Goal: Information Seeking & Learning: Learn about a topic

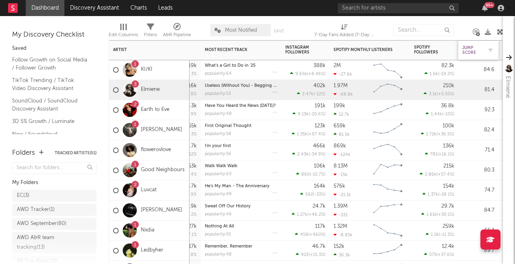
click at [470, 51] on div "Jump Score" at bounding box center [472, 50] width 20 height 10
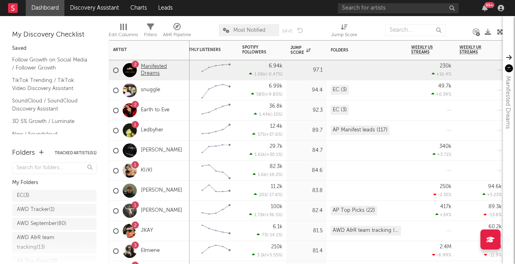
click at [161, 73] on link "Manifested Dreams" at bounding box center [163, 71] width 45 height 14
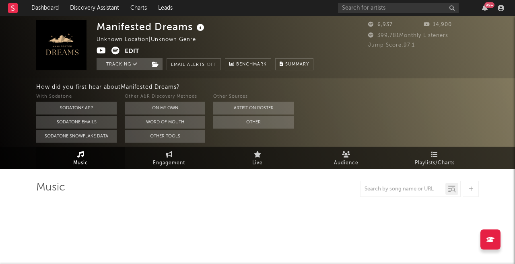
select select "1w"
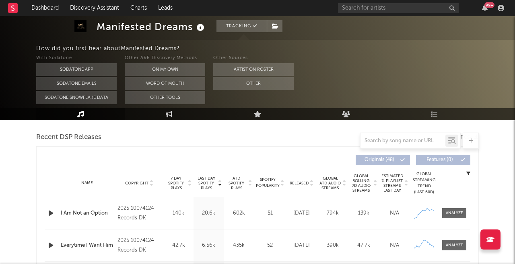
scroll to position [277, 0]
click at [51, 214] on icon "button" at bounding box center [51, 212] width 8 height 10
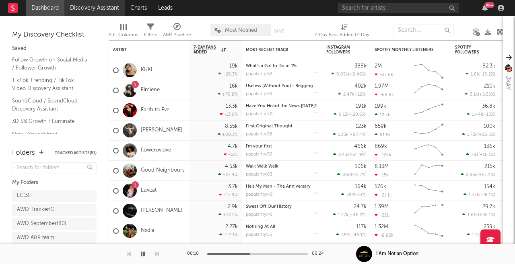
click at [97, 10] on link "Discovery Assistant" at bounding box center [94, 8] width 60 height 16
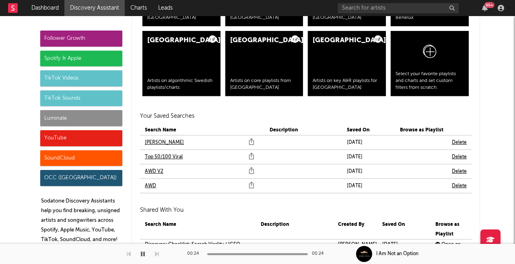
scroll to position [1757, 0]
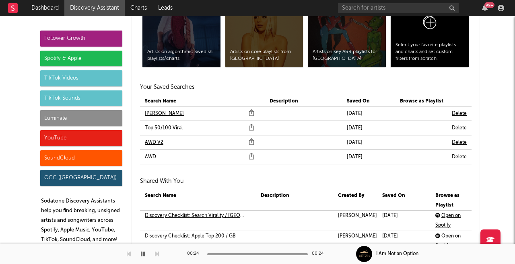
click at [152, 113] on link "[PERSON_NAME]" at bounding box center [164, 114] width 39 height 10
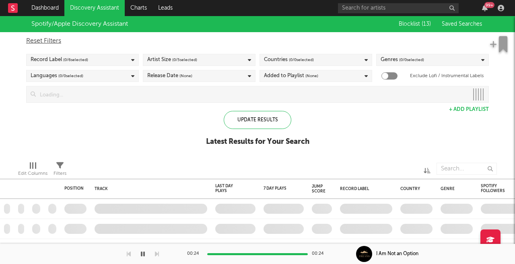
checkbox input "true"
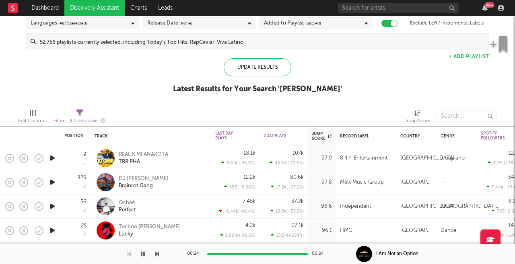
click at [53, 156] on icon "button" at bounding box center [52, 158] width 8 height 10
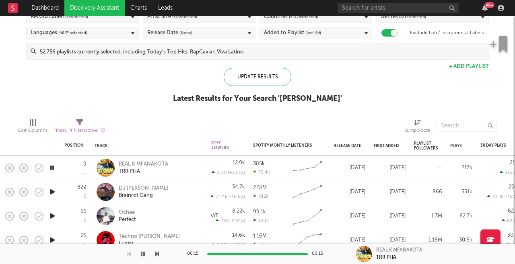
click at [55, 191] on icon "button" at bounding box center [52, 192] width 8 height 10
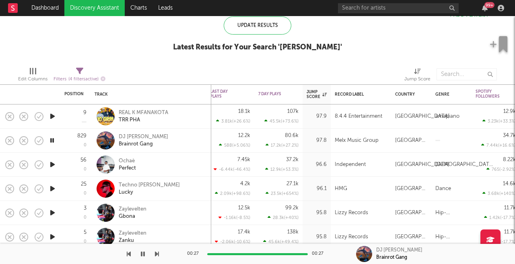
click at [53, 164] on icon "button" at bounding box center [52, 165] width 8 height 10
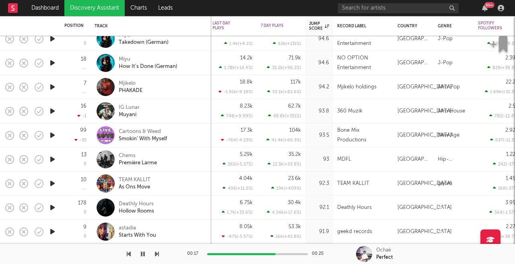
click at [54, 183] on icon "button" at bounding box center [52, 183] width 8 height 10
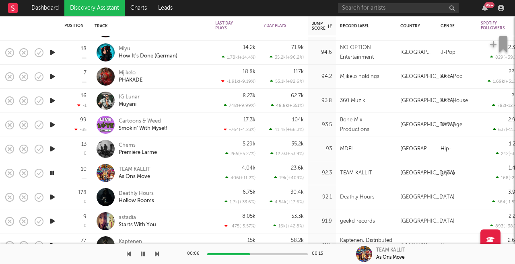
click at [55, 196] on icon "button" at bounding box center [52, 197] width 8 height 10
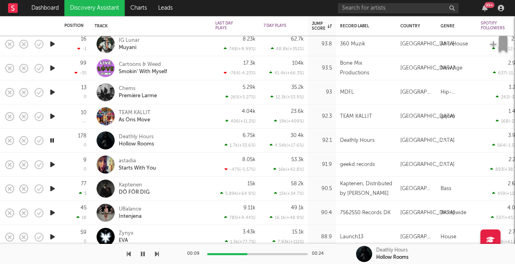
click at [54, 164] on icon "button" at bounding box center [52, 165] width 8 height 10
click at [109, 164] on div at bounding box center [105, 165] width 18 height 18
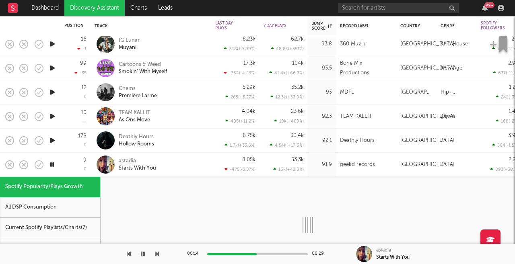
select select "1w"
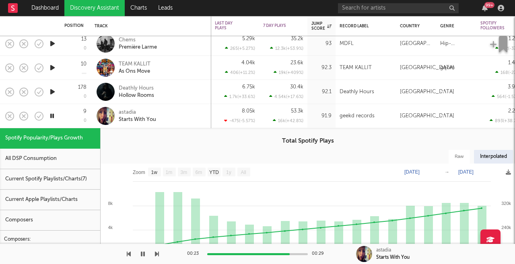
click at [164, 116] on div "astadia Starts With You" at bounding box center [162, 116] width 86 height 14
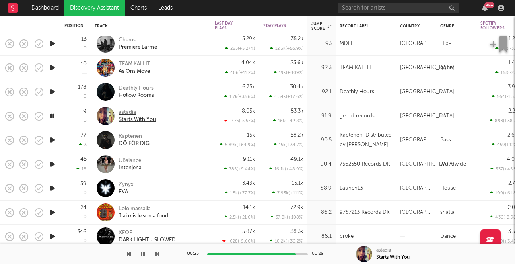
click at [145, 119] on div "Starts With You" at bounding box center [137, 119] width 37 height 7
click at [53, 143] on icon "button" at bounding box center [52, 140] width 8 height 10
click at [54, 164] on icon "button" at bounding box center [52, 164] width 8 height 10
click at [53, 189] on icon "button" at bounding box center [52, 188] width 8 height 10
click at [52, 212] on icon "button" at bounding box center [52, 212] width 8 height 10
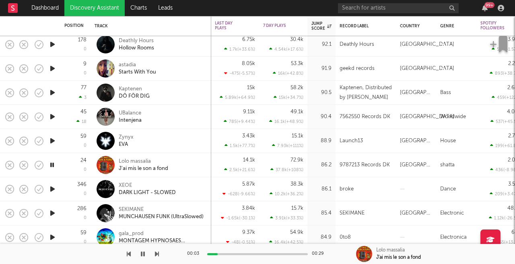
click at [54, 189] on icon "button" at bounding box center [52, 189] width 8 height 10
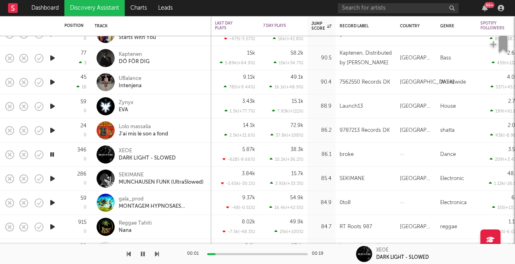
click at [55, 179] on icon "button" at bounding box center [52, 179] width 8 height 10
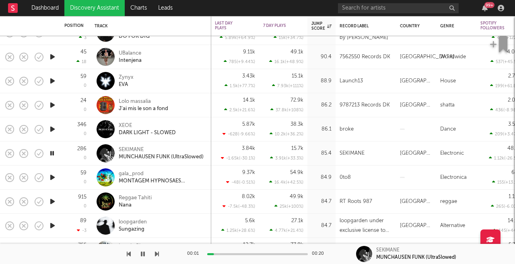
click at [53, 176] on icon "button" at bounding box center [52, 177] width 8 height 10
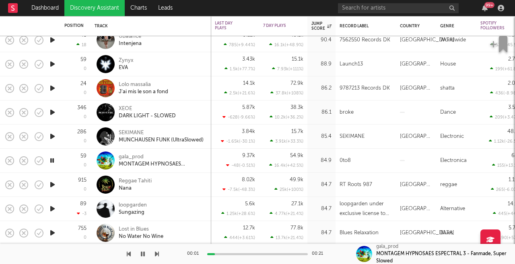
click at [52, 182] on icon "button" at bounding box center [52, 185] width 8 height 10
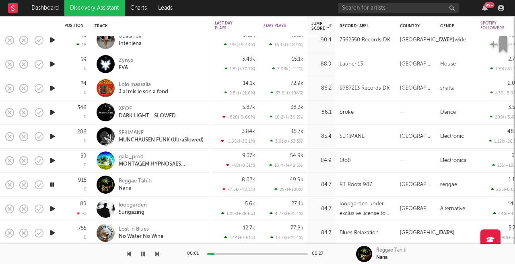
click at [52, 209] on icon "button" at bounding box center [52, 209] width 8 height 10
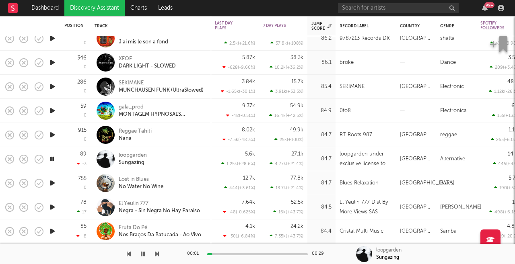
click at [53, 184] on icon "button" at bounding box center [52, 183] width 8 height 10
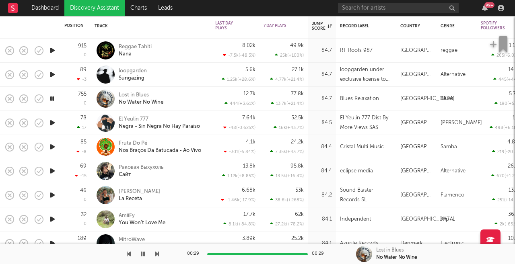
click at [53, 123] on icon "button" at bounding box center [52, 123] width 8 height 10
click at [52, 146] on icon "button" at bounding box center [52, 147] width 8 height 10
click at [53, 170] on icon "button" at bounding box center [52, 171] width 8 height 10
click at [54, 197] on icon "button" at bounding box center [52, 195] width 8 height 10
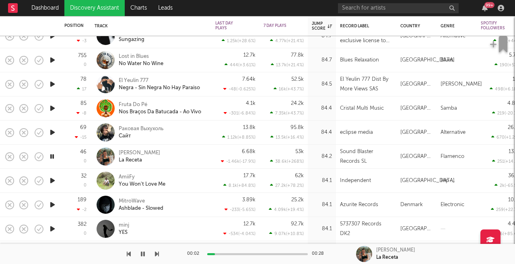
click at [52, 178] on icon "button" at bounding box center [52, 181] width 8 height 10
click at [53, 179] on icon "button" at bounding box center [52, 181] width 8 height 10
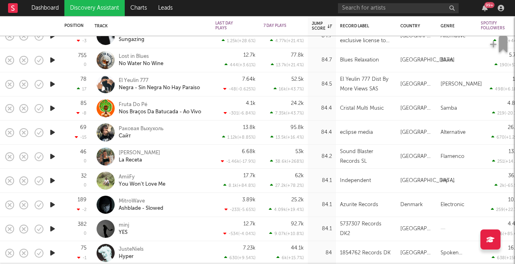
click at [53, 179] on icon "button" at bounding box center [52, 181] width 8 height 10
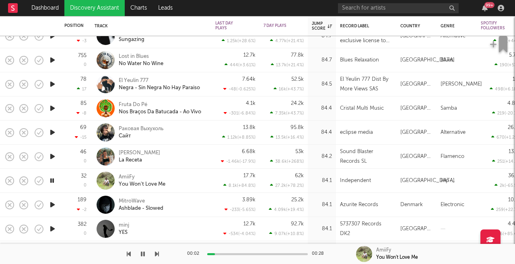
click at [227, 249] on div "00:02 00:28" at bounding box center [257, 254] width 141 height 20
click at [227, 255] on div at bounding box center [257, 254] width 101 height 2
click at [229, 251] on div "00:02 00:28" at bounding box center [257, 254] width 141 height 20
click at [228, 255] on div at bounding box center [257, 254] width 101 height 2
click at [230, 252] on div "00:02 00:28" at bounding box center [257, 254] width 141 height 20
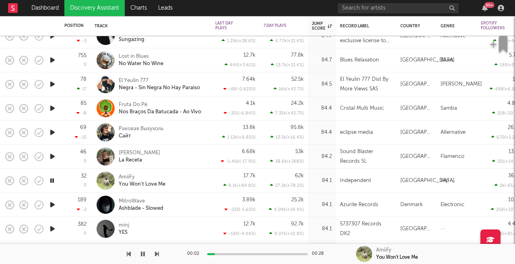
click at [228, 253] on div at bounding box center [257, 254] width 101 height 2
click at [141, 255] on icon "button" at bounding box center [143, 254] width 4 height 6
click at [141, 255] on icon "button" at bounding box center [142, 254] width 5 height 6
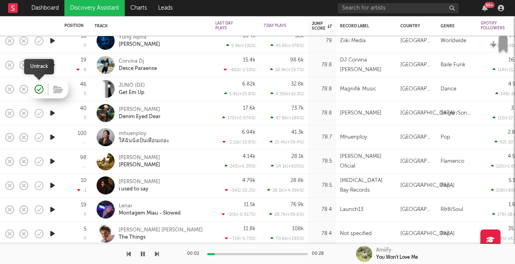
click at [39, 90] on icon "button" at bounding box center [40, 89] width 2 height 3
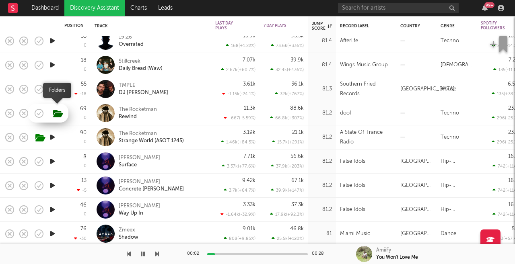
click at [60, 114] on icon "button" at bounding box center [58, 113] width 10 height 9
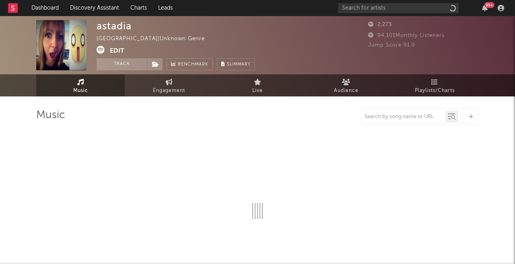
select select "1w"
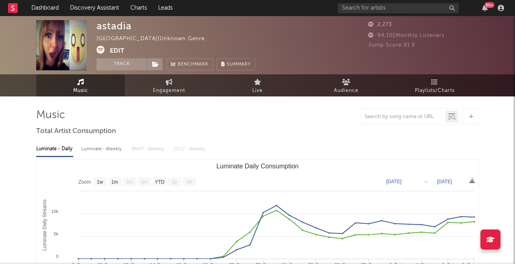
click at [117, 24] on div "astadia" at bounding box center [113, 26] width 35 height 12
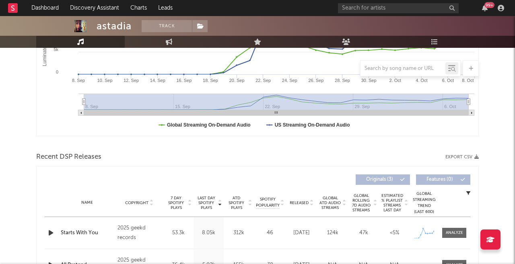
scroll to position [236, 0]
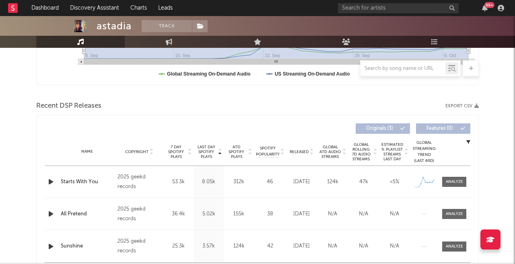
click at [50, 215] on icon "button" at bounding box center [51, 214] width 8 height 10
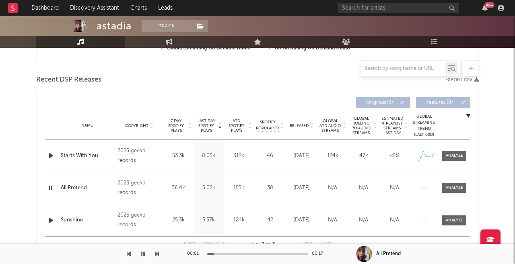
scroll to position [265, 0]
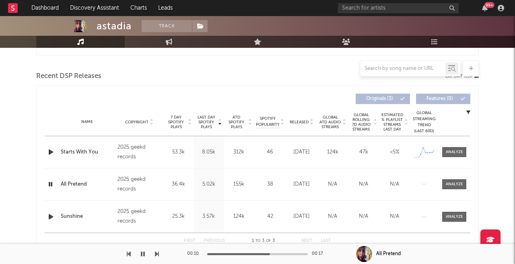
click at [52, 218] on icon "button" at bounding box center [51, 217] width 8 height 10
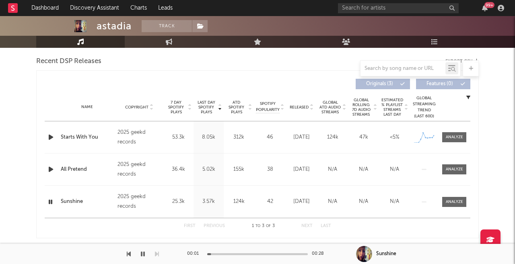
scroll to position [283, 0]
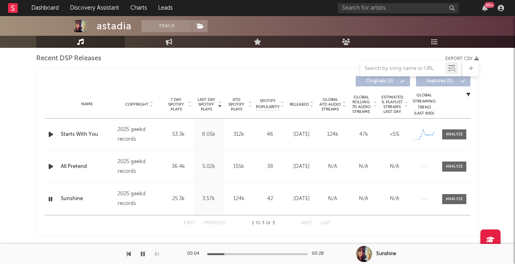
click at [239, 254] on div at bounding box center [257, 254] width 101 height 2
click at [257, 253] on div at bounding box center [257, 254] width 101 height 2
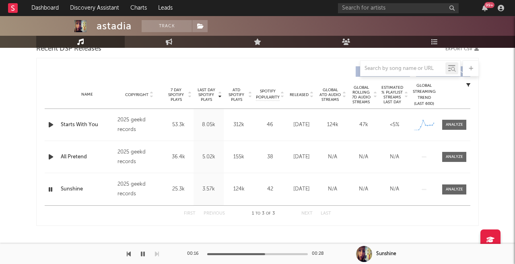
scroll to position [293, 0]
click at [86, 121] on div "Starts With You" at bounding box center [87, 125] width 53 height 8
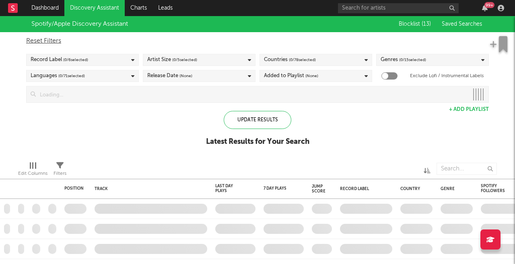
checkbox input "true"
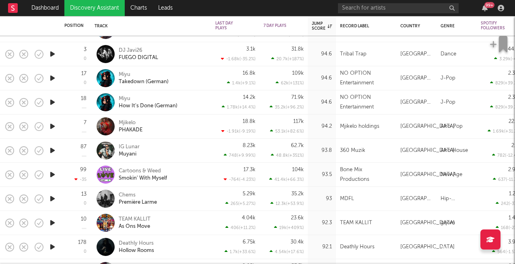
click at [53, 173] on icon "button" at bounding box center [52, 175] width 8 height 10
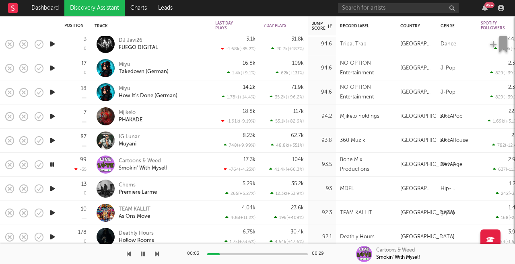
click at [54, 190] on icon "button" at bounding box center [52, 189] width 8 height 10
click at [54, 211] on icon "button" at bounding box center [52, 213] width 8 height 10
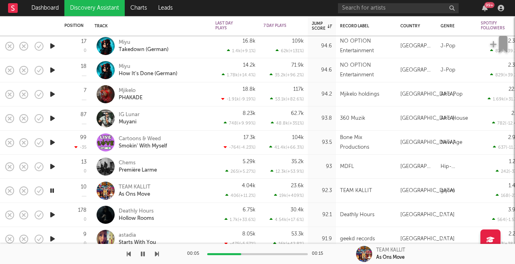
click at [52, 215] on icon "button" at bounding box center [52, 215] width 8 height 10
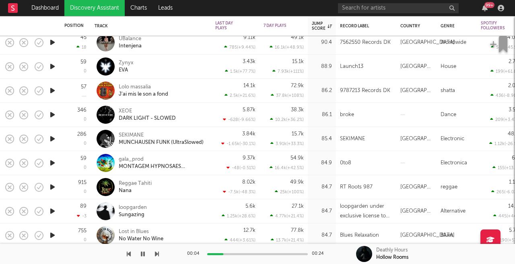
click at [54, 187] on icon "button" at bounding box center [52, 187] width 8 height 10
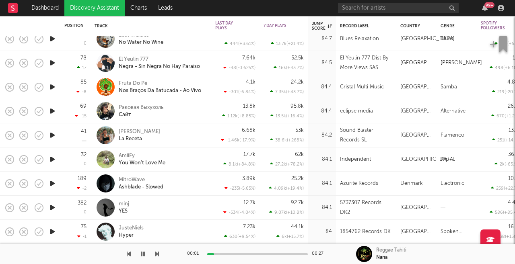
click at [54, 181] on icon "button" at bounding box center [52, 183] width 8 height 10
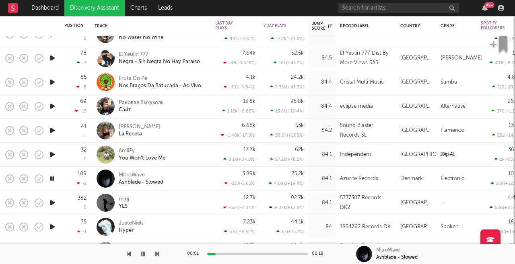
click at [53, 151] on icon "button" at bounding box center [52, 155] width 8 height 10
click at [52, 202] on icon "button" at bounding box center [52, 203] width 8 height 10
click at [53, 228] on icon "button" at bounding box center [52, 227] width 8 height 10
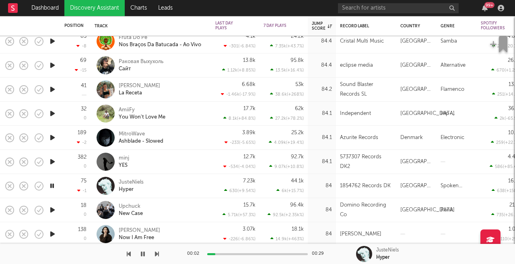
click at [52, 209] on icon "button" at bounding box center [52, 210] width 8 height 10
click at [54, 234] on icon "button" at bounding box center [52, 234] width 8 height 10
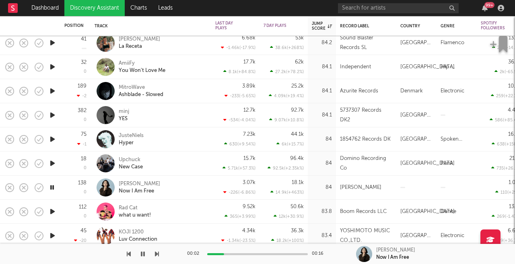
click at [54, 211] on icon "button" at bounding box center [52, 212] width 8 height 10
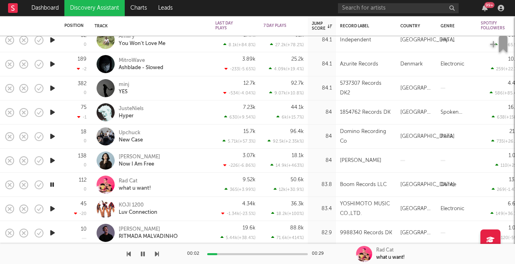
click at [54, 211] on icon "button" at bounding box center [52, 209] width 8 height 10
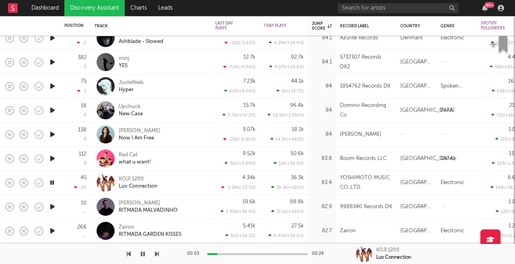
click at [53, 205] on icon "button" at bounding box center [52, 207] width 8 height 10
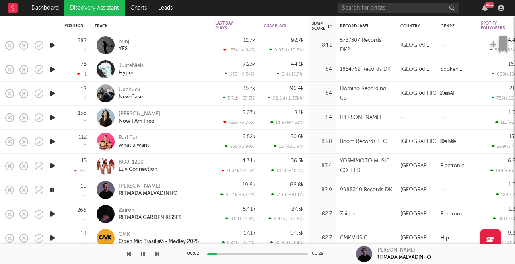
click at [51, 213] on icon "button" at bounding box center [52, 214] width 8 height 10
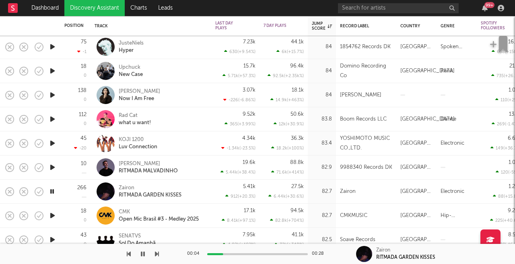
click at [52, 215] on icon "button" at bounding box center [52, 216] width 8 height 10
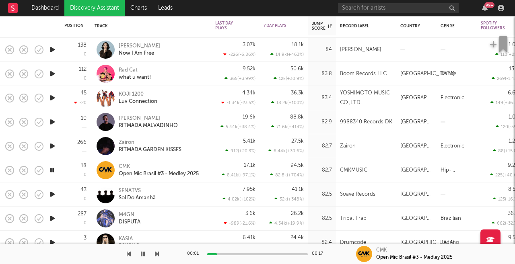
click at [56, 196] on icon "button" at bounding box center [52, 194] width 8 height 10
click at [54, 217] on icon "button" at bounding box center [52, 218] width 8 height 10
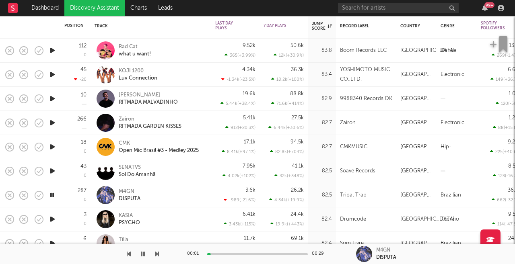
click at [54, 219] on icon "button" at bounding box center [52, 219] width 8 height 10
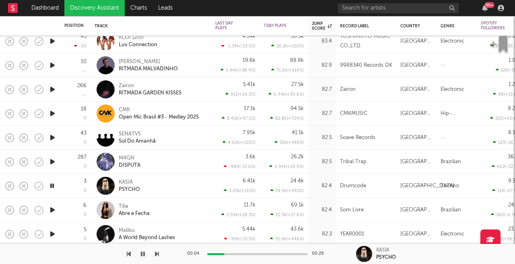
click at [53, 214] on icon "button" at bounding box center [52, 210] width 8 height 10
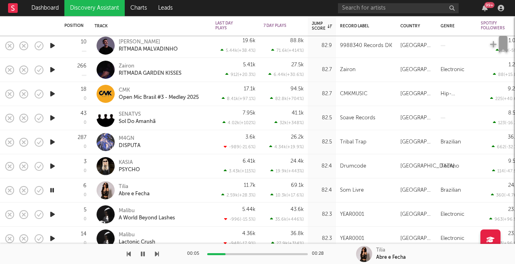
click at [53, 219] on icon "button" at bounding box center [52, 214] width 8 height 10
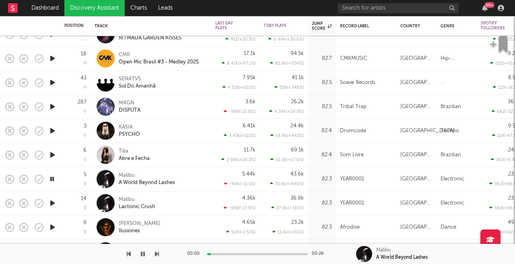
click at [53, 202] on icon "button" at bounding box center [52, 203] width 8 height 10
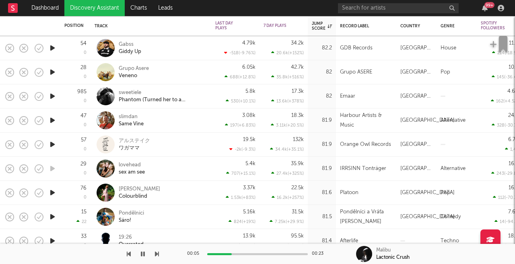
click at [53, 194] on icon "button" at bounding box center [52, 193] width 8 height 10
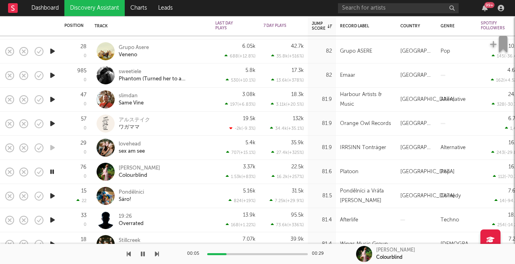
click at [53, 196] on icon "button" at bounding box center [52, 196] width 8 height 10
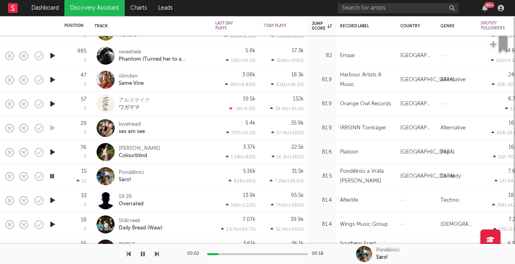
click at [53, 202] on icon "button" at bounding box center [52, 200] width 8 height 10
click at [53, 223] on icon "button" at bounding box center [52, 225] width 8 height 10
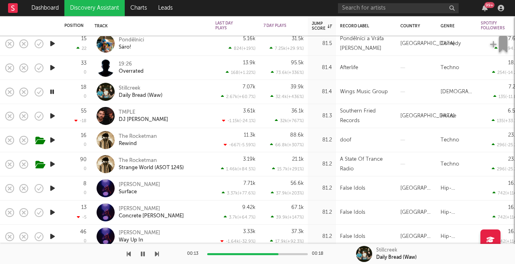
click at [55, 117] on icon "button" at bounding box center [52, 116] width 8 height 10
click at [54, 141] on icon "button" at bounding box center [52, 140] width 8 height 10
click at [53, 166] on icon "button" at bounding box center [52, 164] width 8 height 10
click at [55, 188] on icon "button" at bounding box center [52, 188] width 8 height 10
click at [52, 213] on icon "button" at bounding box center [52, 212] width 8 height 10
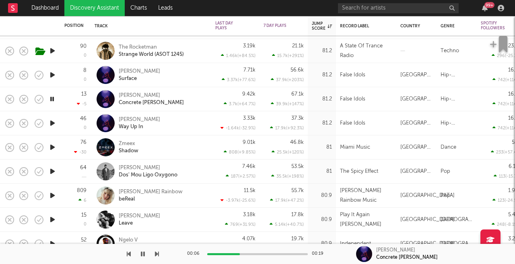
click at [55, 172] on icon "button" at bounding box center [52, 171] width 8 height 10
click at [53, 195] on icon "button" at bounding box center [52, 196] width 8 height 10
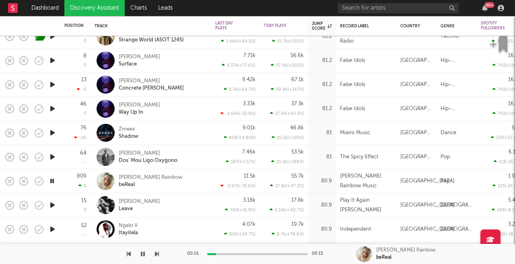
click at [52, 208] on icon "button" at bounding box center [52, 205] width 8 height 10
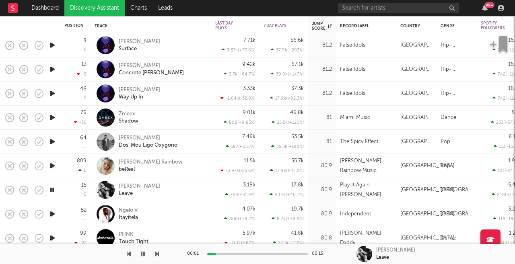
click at [53, 170] on icon "button" at bounding box center [52, 166] width 8 height 10
click at [53, 214] on icon "button" at bounding box center [52, 214] width 8 height 10
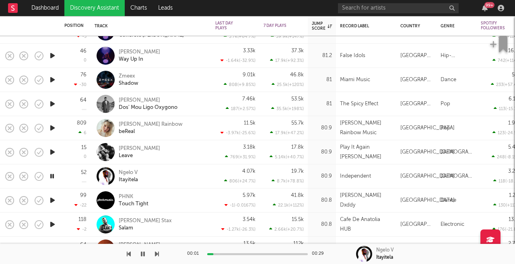
click at [54, 205] on icon "button" at bounding box center [52, 200] width 8 height 10
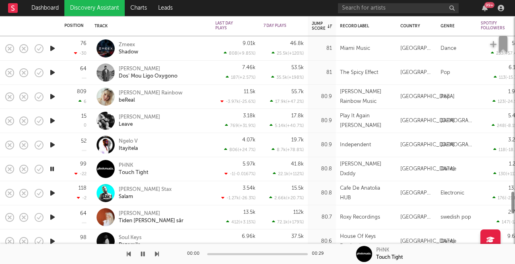
click at [55, 194] on icon "button" at bounding box center [52, 193] width 8 height 10
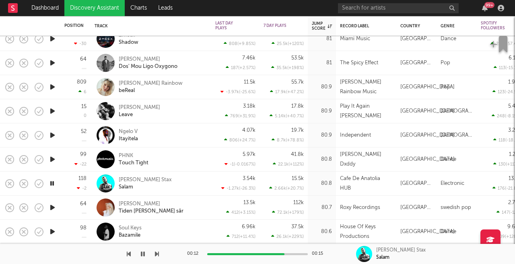
click at [55, 207] on icon "button" at bounding box center [52, 208] width 8 height 10
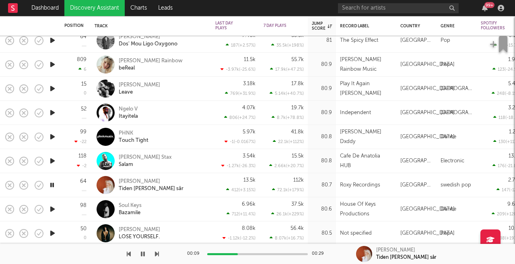
click at [53, 209] on icon "button" at bounding box center [52, 209] width 8 height 10
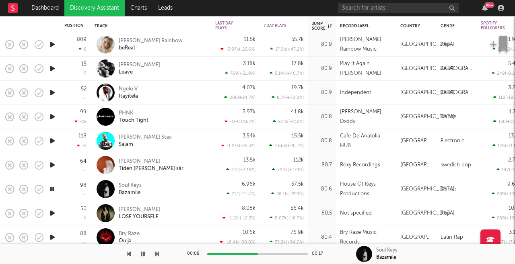
click at [53, 214] on icon "button" at bounding box center [52, 213] width 8 height 10
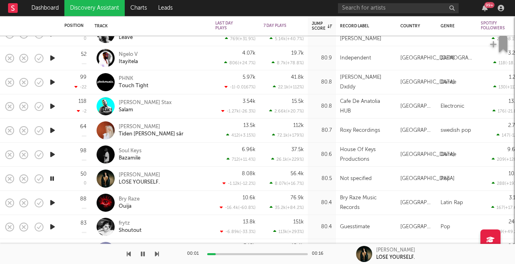
click at [53, 203] on icon "button" at bounding box center [52, 203] width 8 height 10
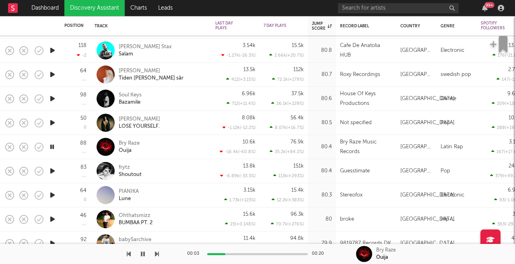
click at [54, 171] on icon "button" at bounding box center [52, 171] width 8 height 10
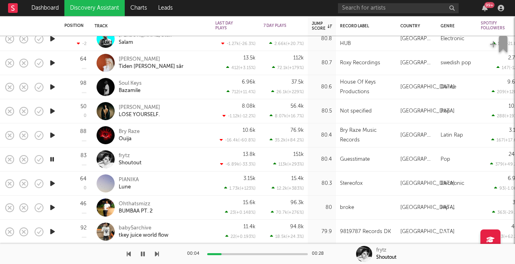
click at [54, 184] on icon "button" at bounding box center [52, 183] width 8 height 10
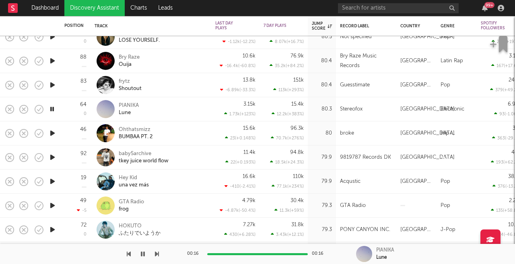
click at [52, 111] on icon "button" at bounding box center [52, 109] width 8 height 10
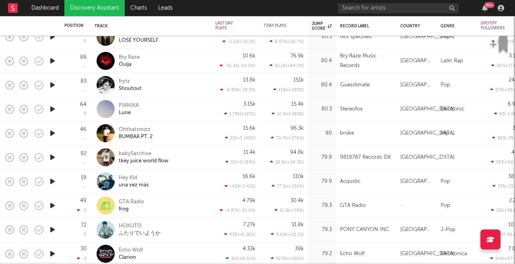
click at [52, 111] on icon "button" at bounding box center [52, 109] width 8 height 10
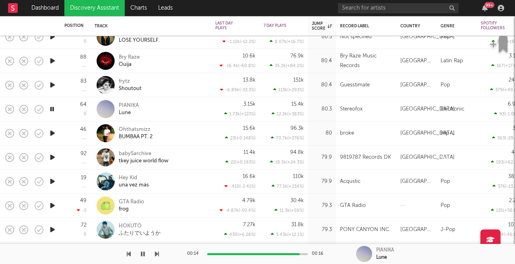
click at [50, 184] on icon "button" at bounding box center [52, 181] width 8 height 10
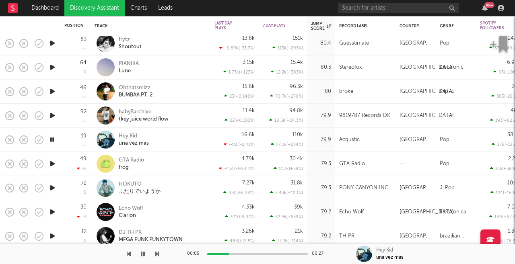
click at [53, 213] on icon "button" at bounding box center [52, 212] width 8 height 10
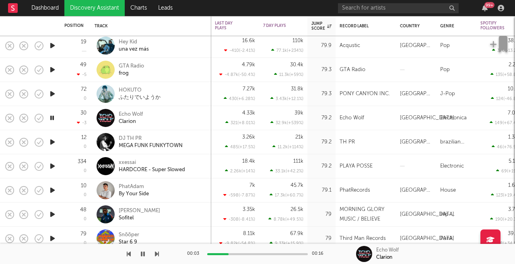
click at [53, 213] on icon "button" at bounding box center [52, 214] width 8 height 10
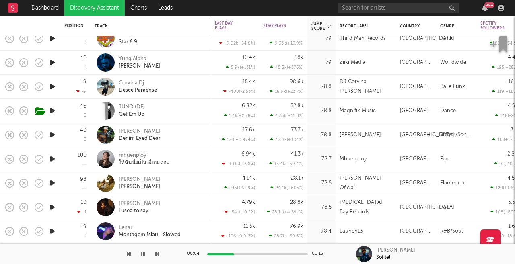
click at [54, 111] on icon "button" at bounding box center [52, 111] width 8 height 10
